Goal: Task Accomplishment & Management: Manage account settings

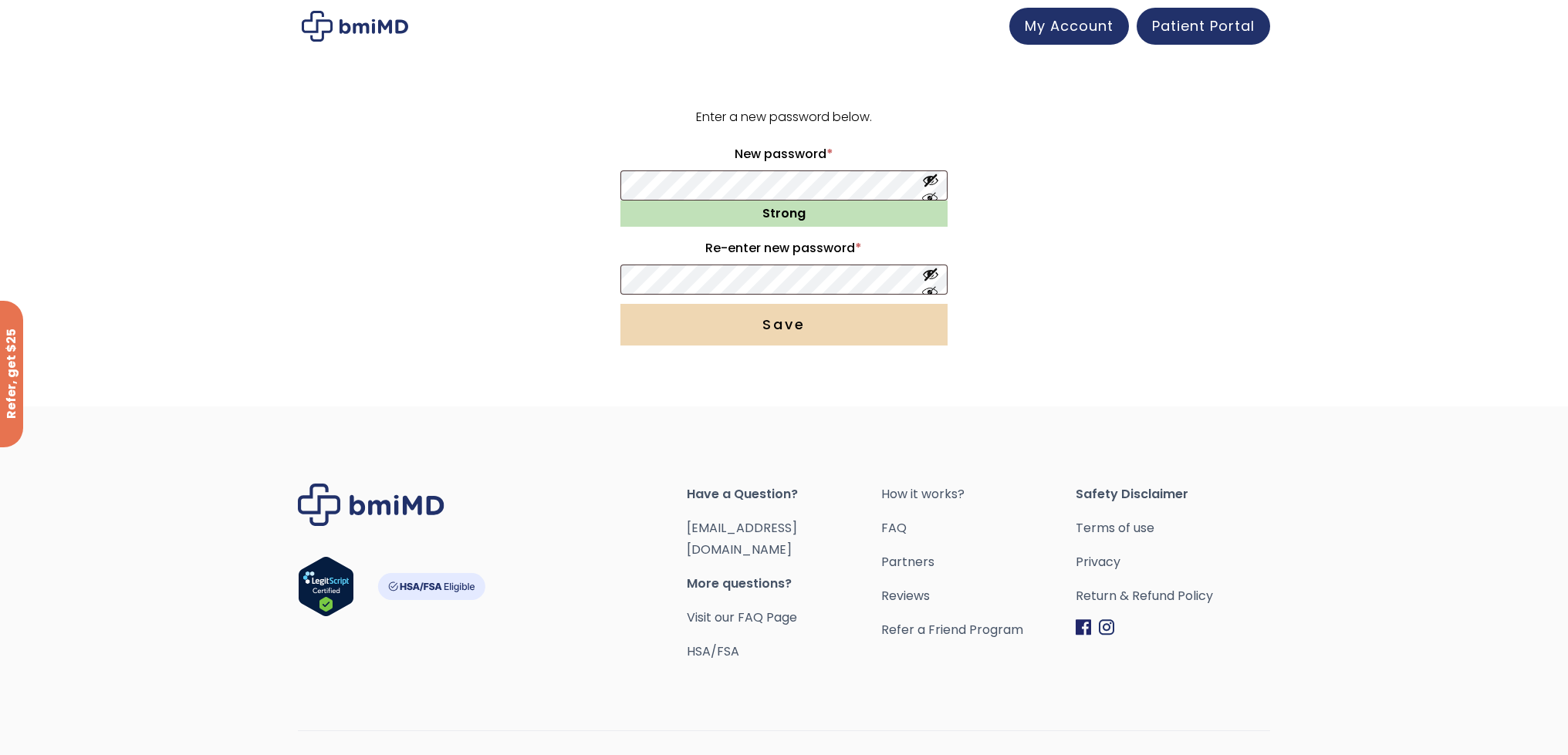
click at [710, 326] on button "Save" at bounding box center [784, 324] width 328 height 42
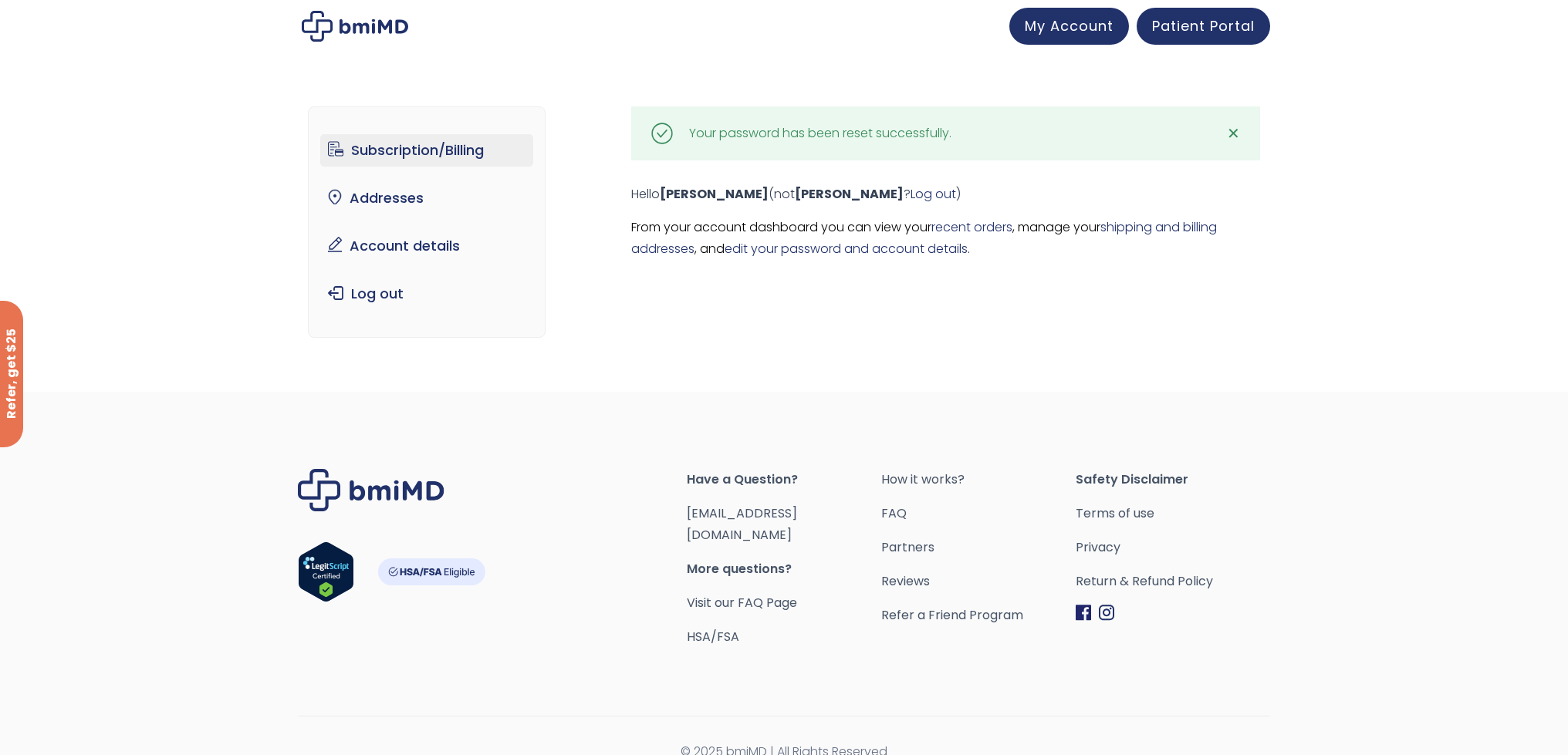
click at [371, 150] on link "Subscription/Billing" at bounding box center [426, 150] width 214 height 32
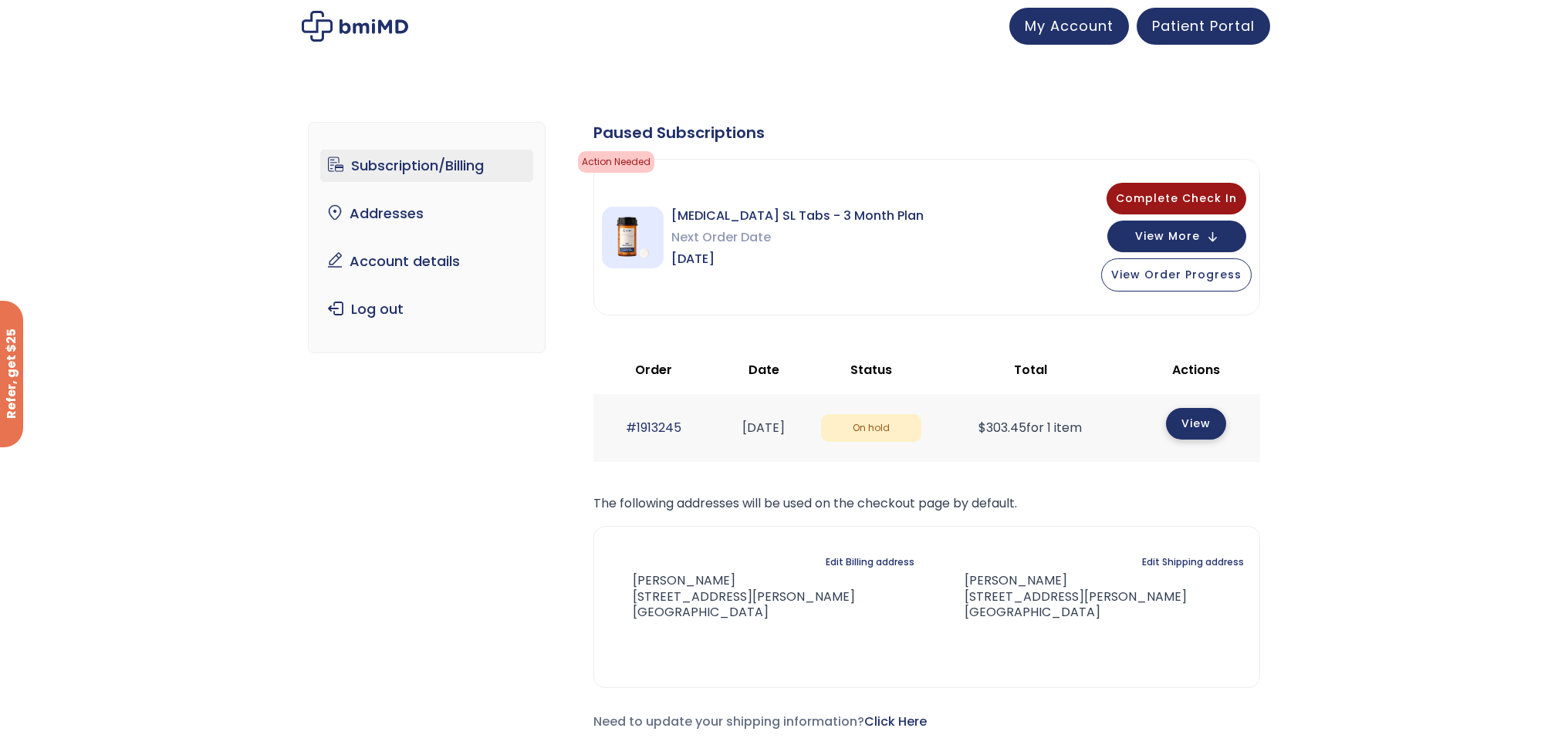
click at [1206, 428] on link "View" at bounding box center [1195, 423] width 60 height 31
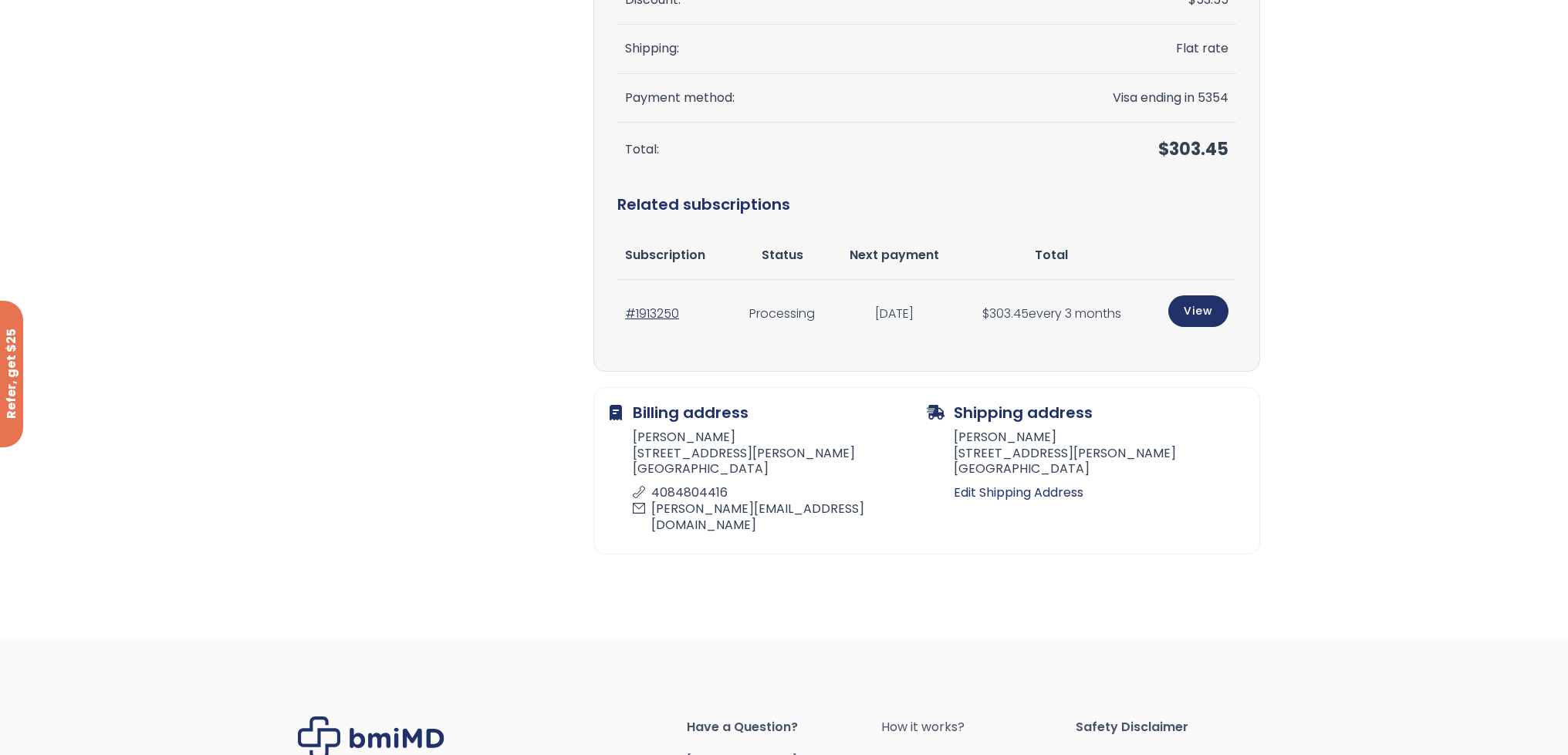
scroll to position [385, 0]
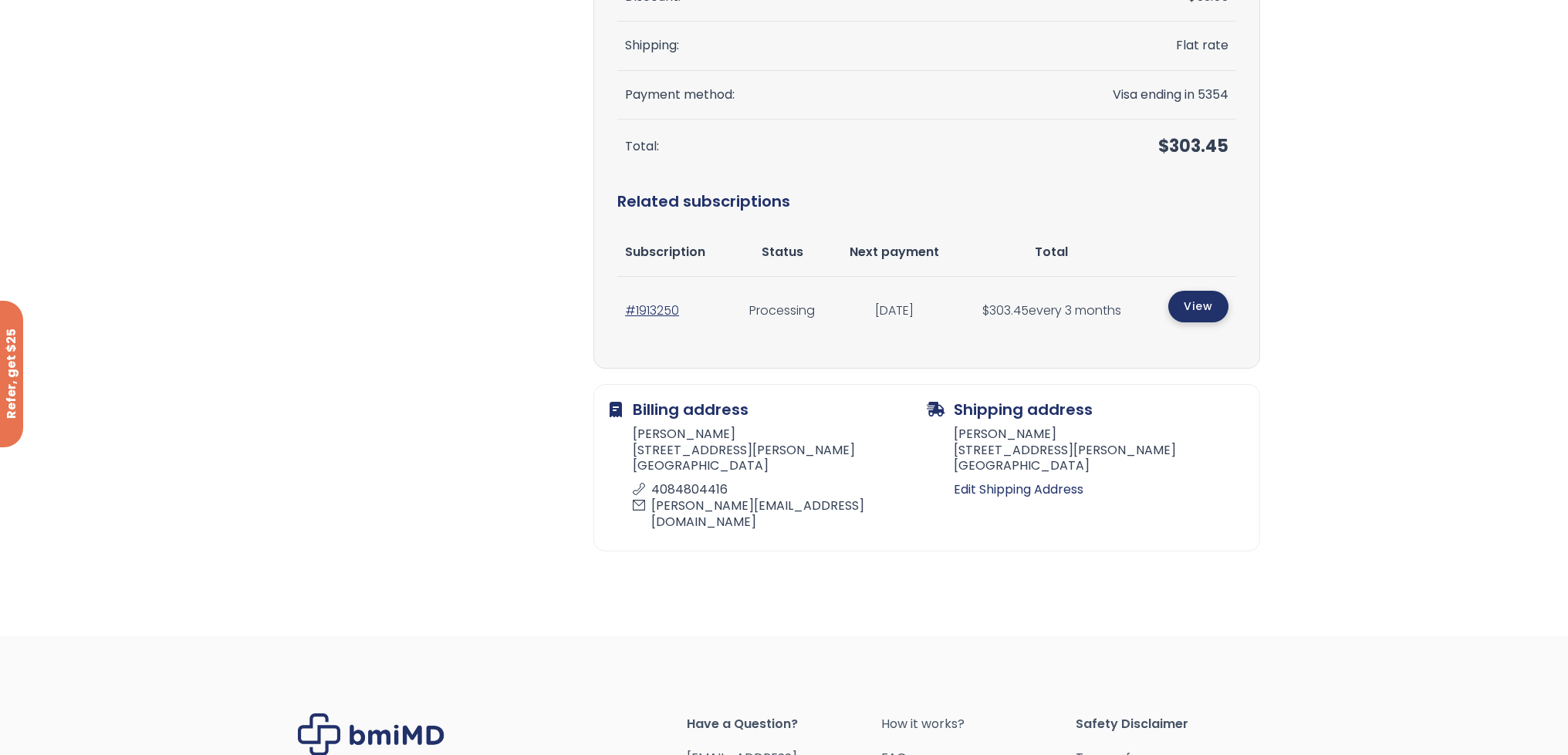
click at [1193, 310] on link "View" at bounding box center [1198, 306] width 60 height 31
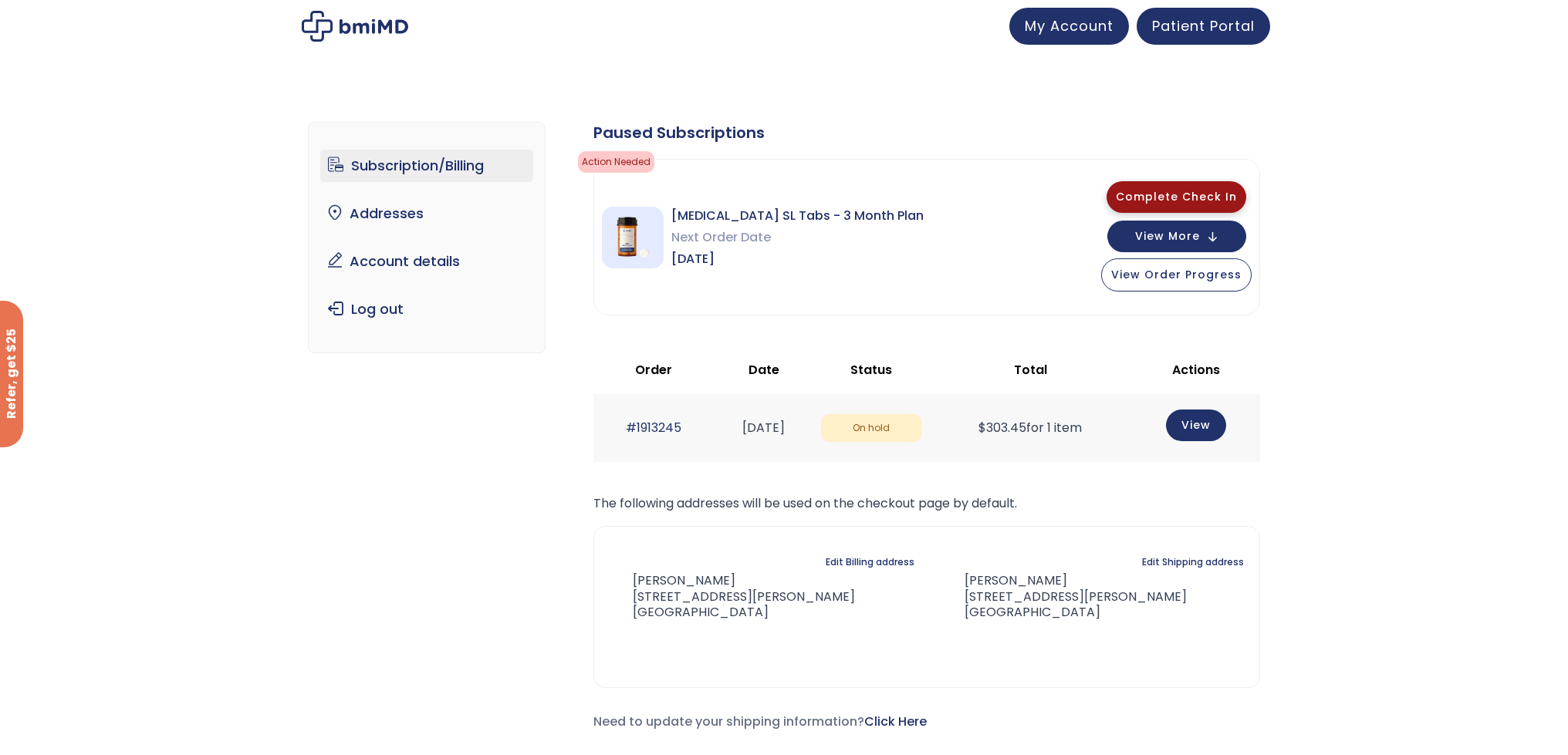
click at [1174, 194] on span "Complete Check In" at bounding box center [1176, 196] width 121 height 15
